Goal: Navigation & Orientation: Find specific page/section

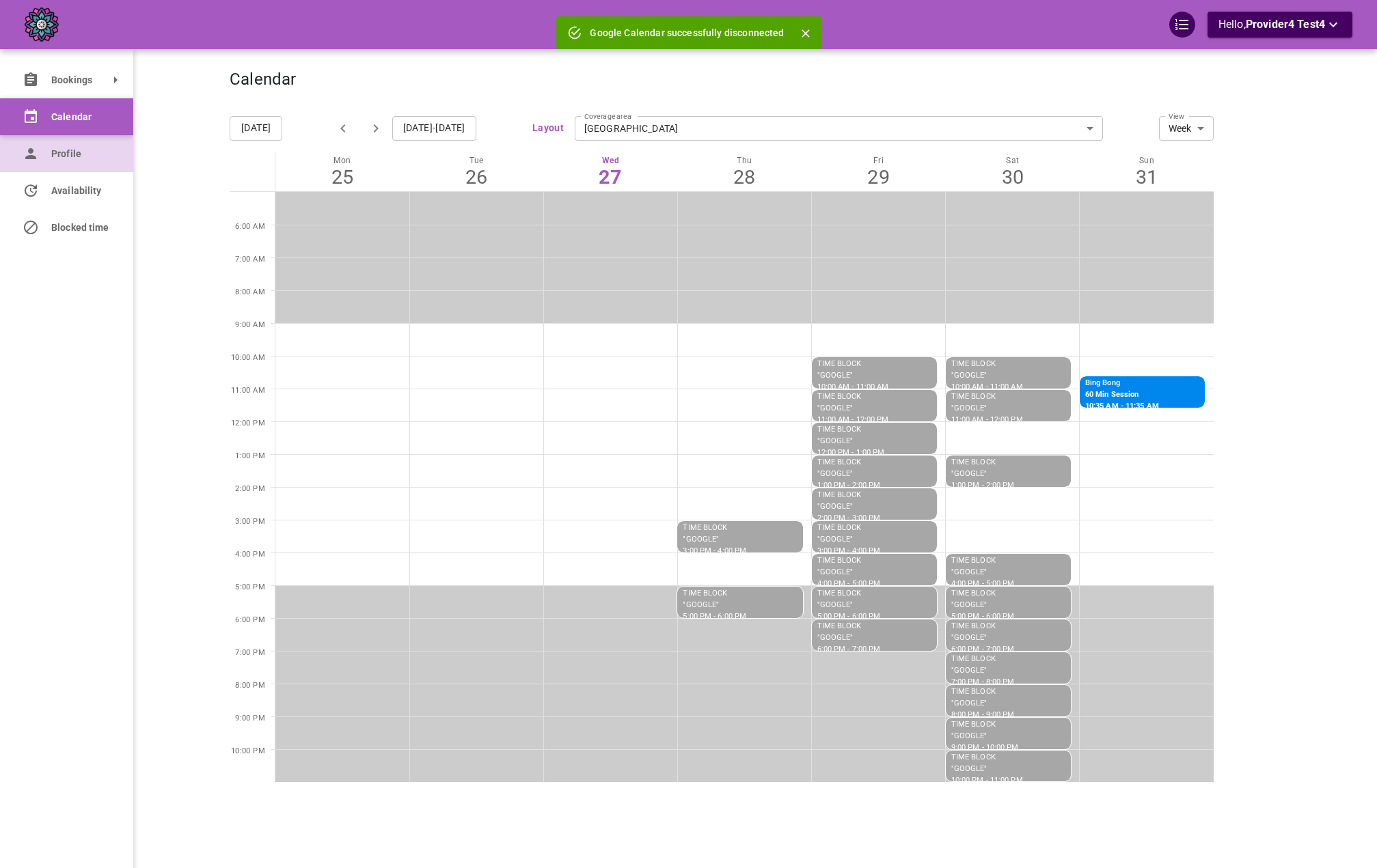
click at [44, 159] on link "Profile" at bounding box center [66, 154] width 133 height 37
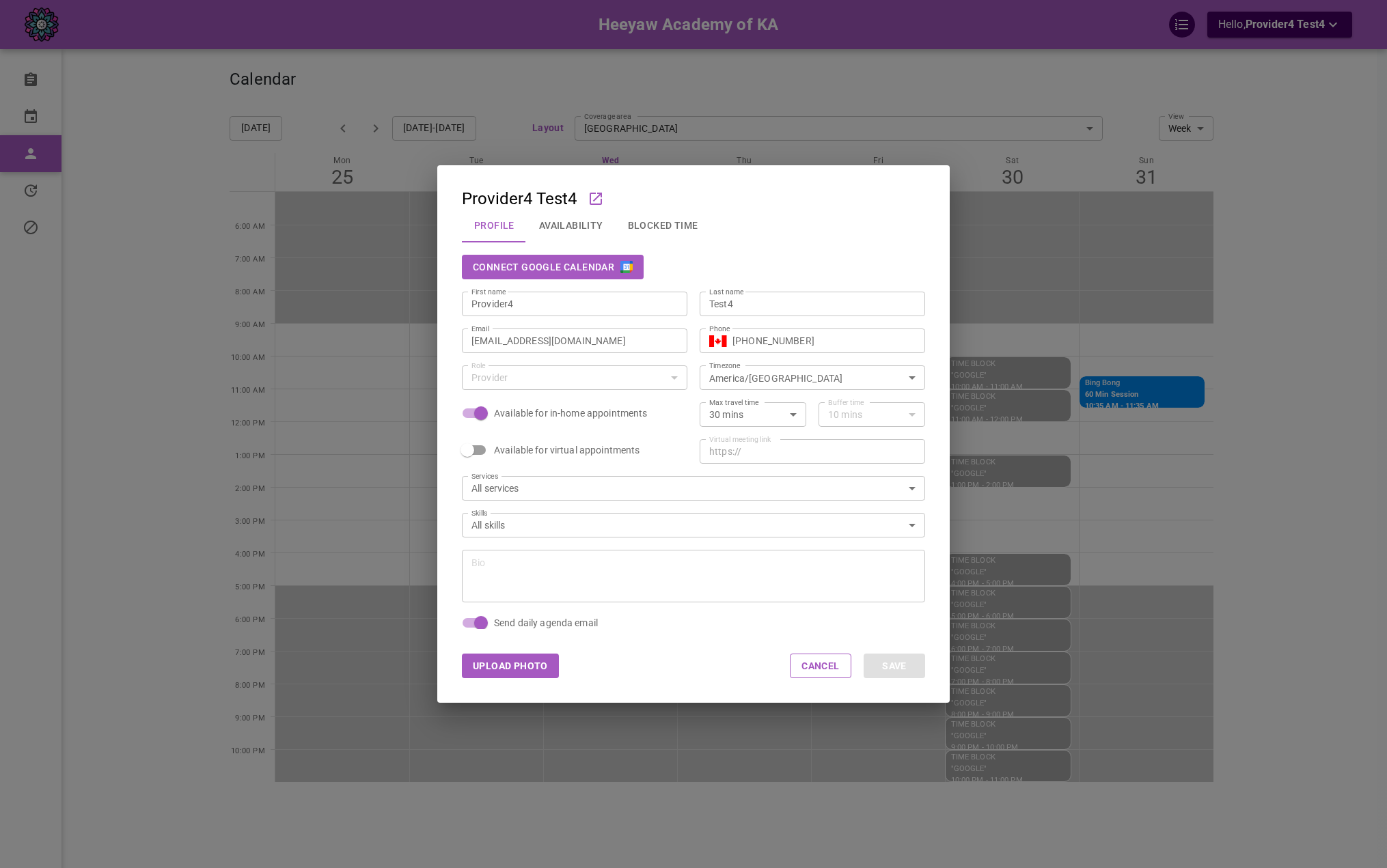
click at [165, 73] on div "Provider4 Test4 Profile Availability Blocked Time Connect Google Calendar First…" at bounding box center [693, 434] width 1387 height 868
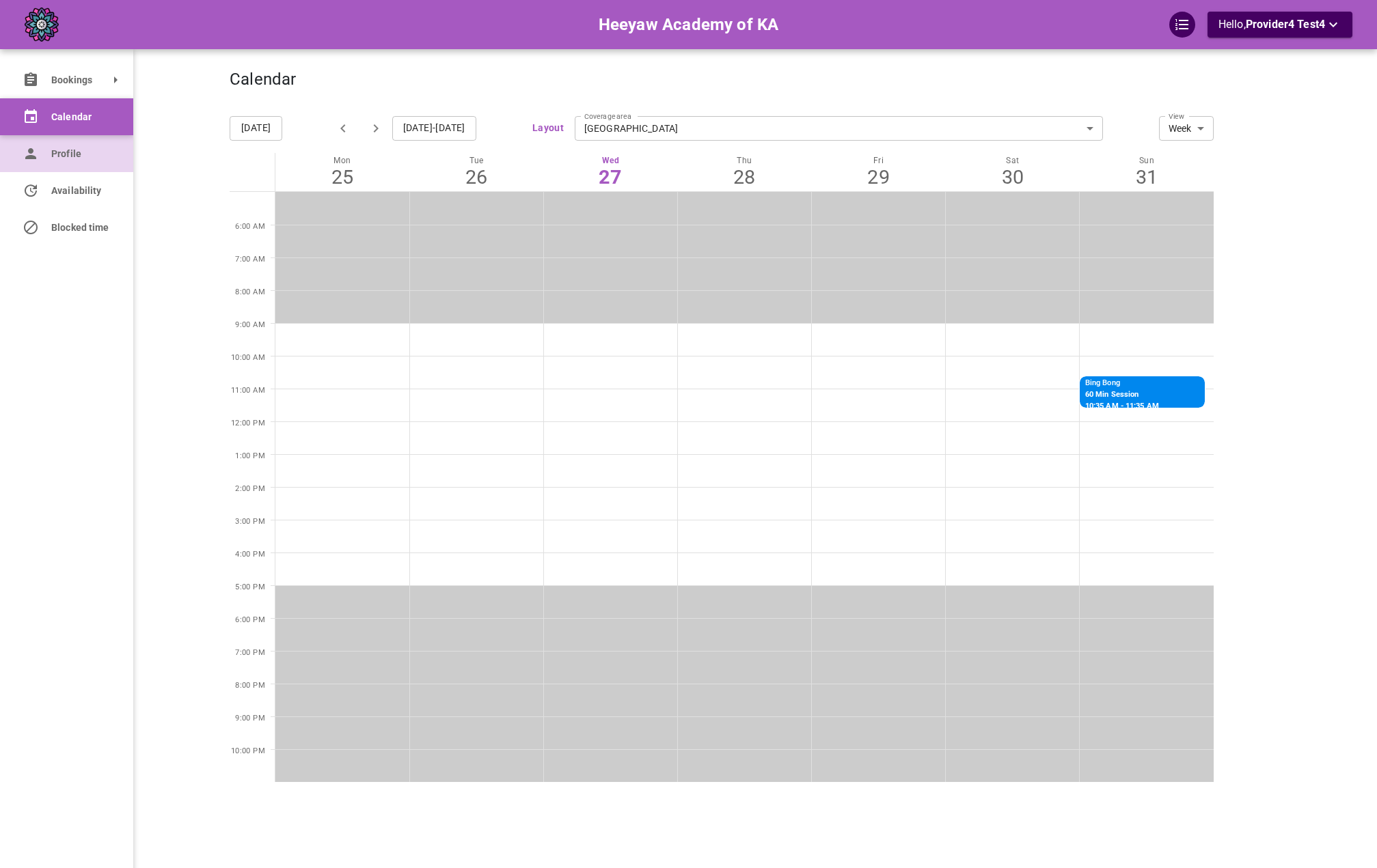
click at [27, 161] on icon at bounding box center [31, 154] width 16 height 16
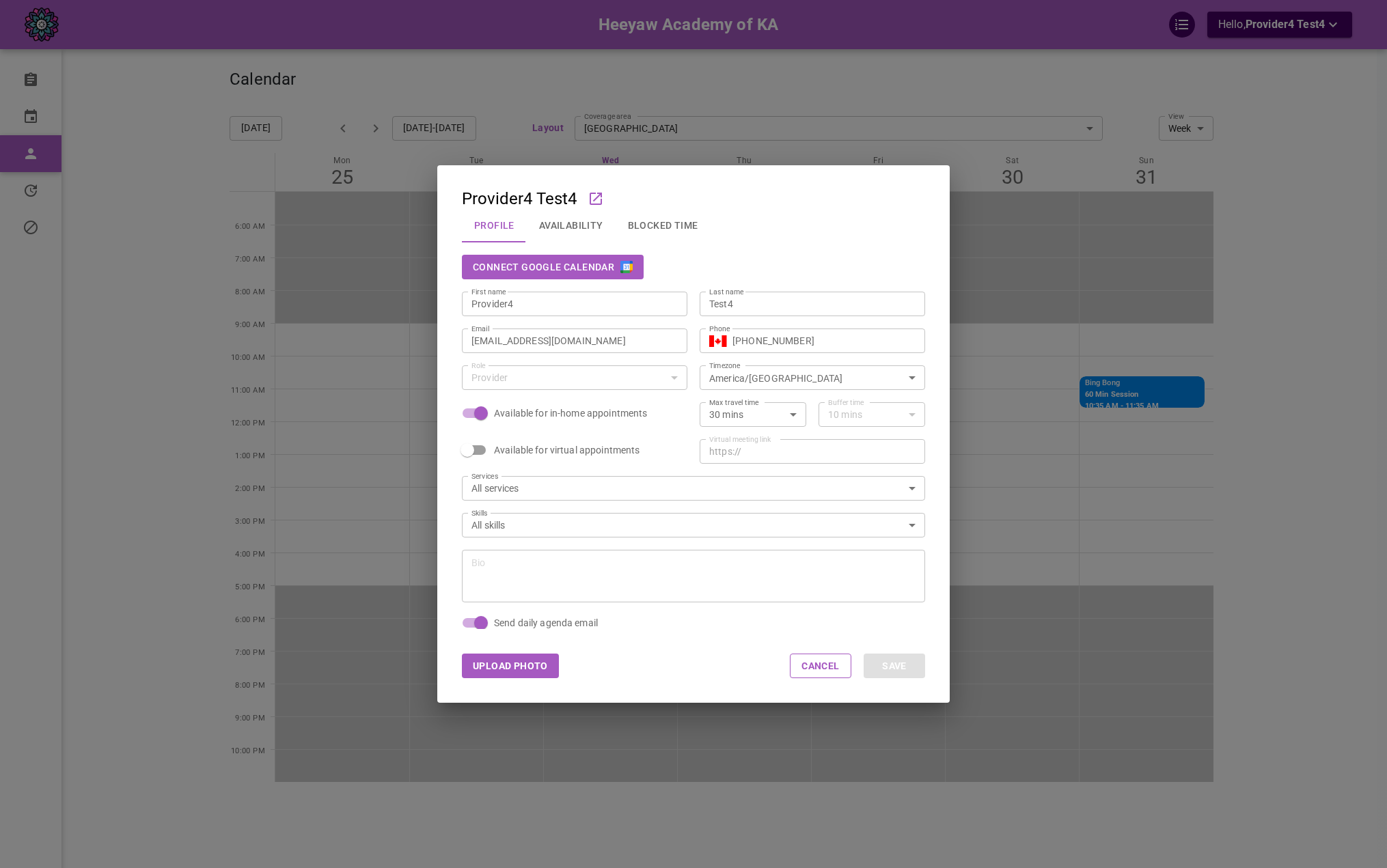
click at [620, 268] on img "button" at bounding box center [626, 267] width 12 height 12
click at [373, 206] on div "Provider4 Test4 Profile Availability Blocked Time Disconnect Google Calendar Fi…" at bounding box center [693, 434] width 1387 height 868
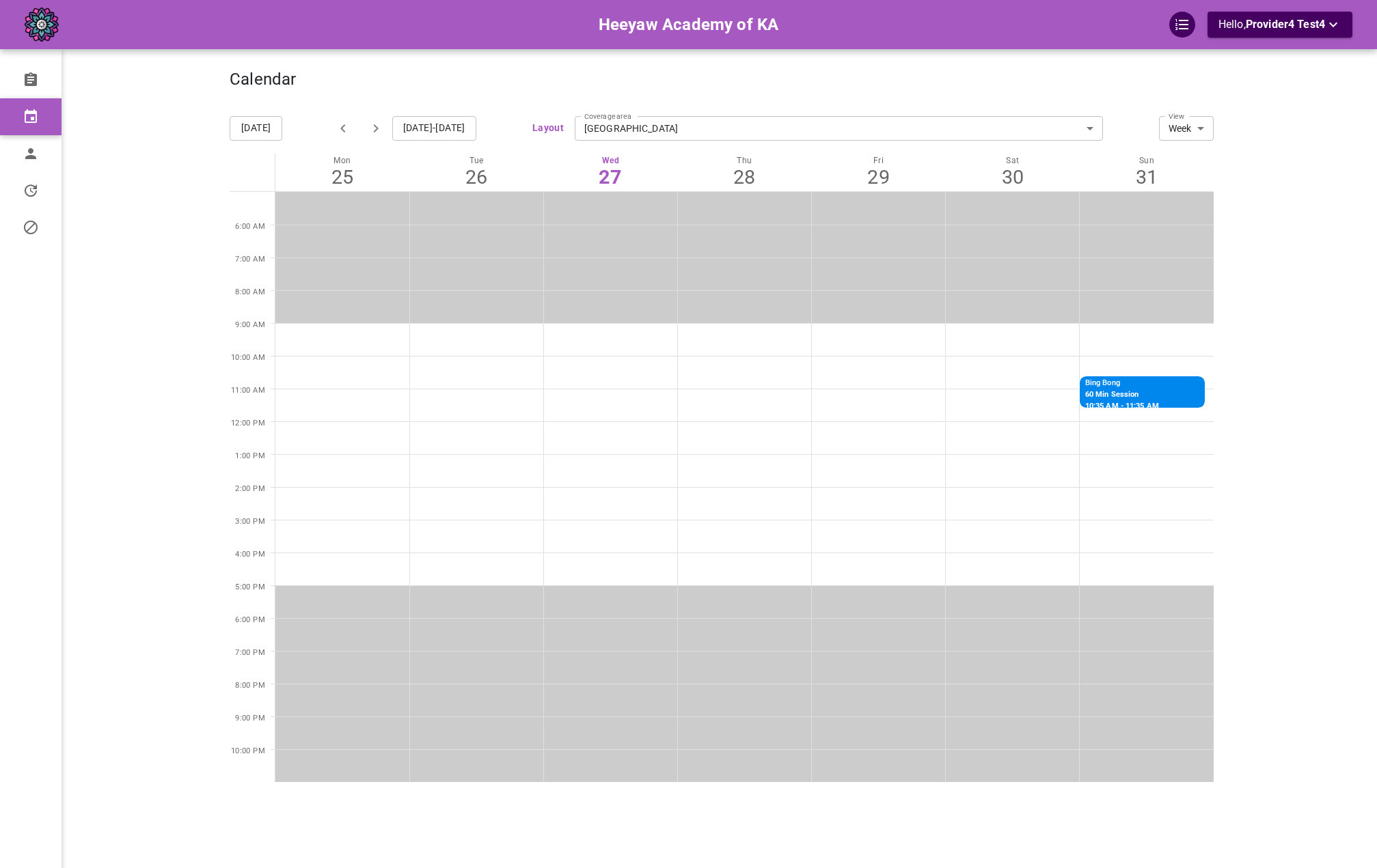
click at [209, 82] on div "Heeyaw Academy of KA Hello, Provider4 Test4" at bounding box center [160, 454] width 139 height 868
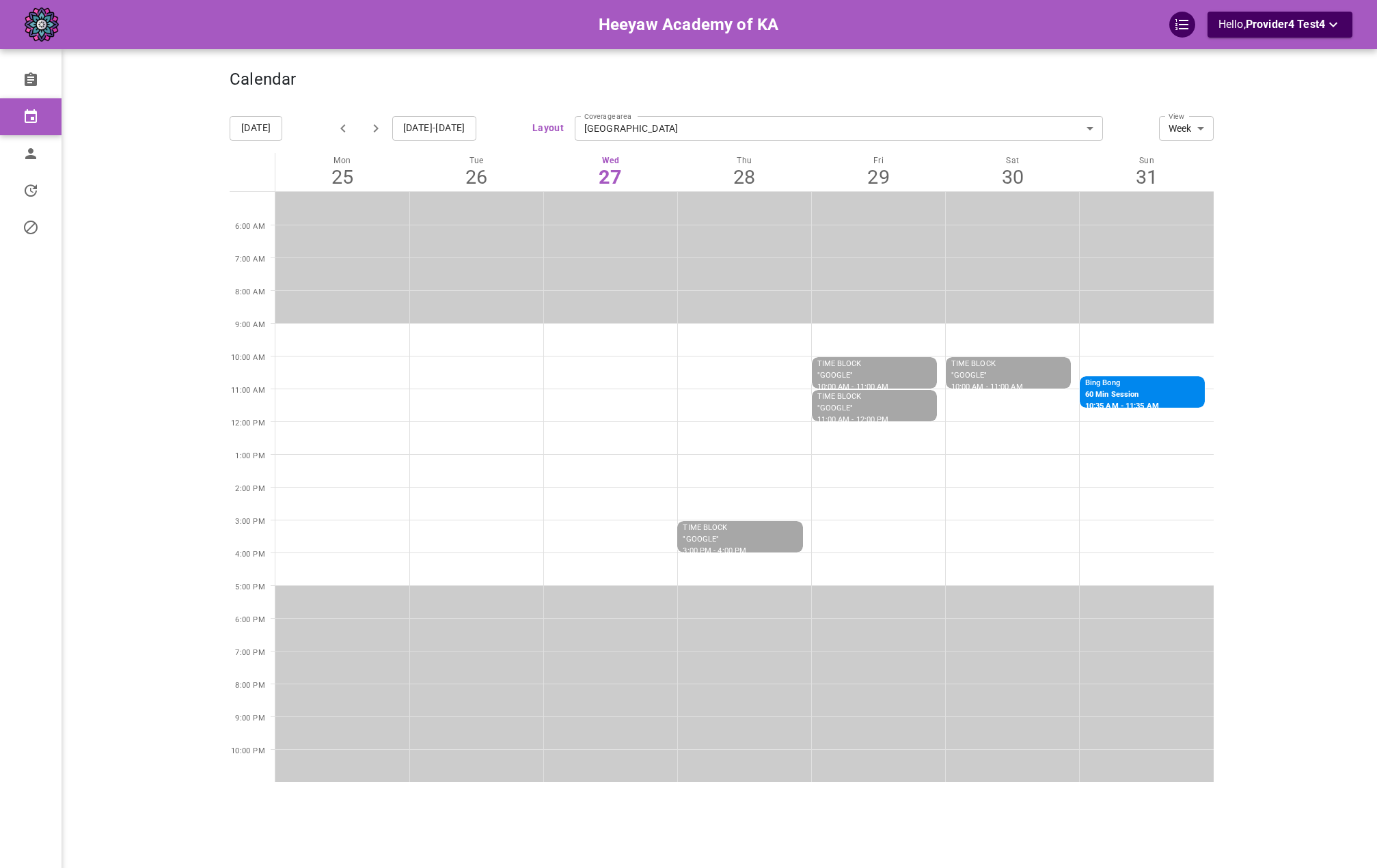
click at [205, 334] on div "Heeyaw Academy of KA Hello, Provider4 Test4" at bounding box center [160, 454] width 139 height 868
